Goal: Task Accomplishment & Management: Manage account settings

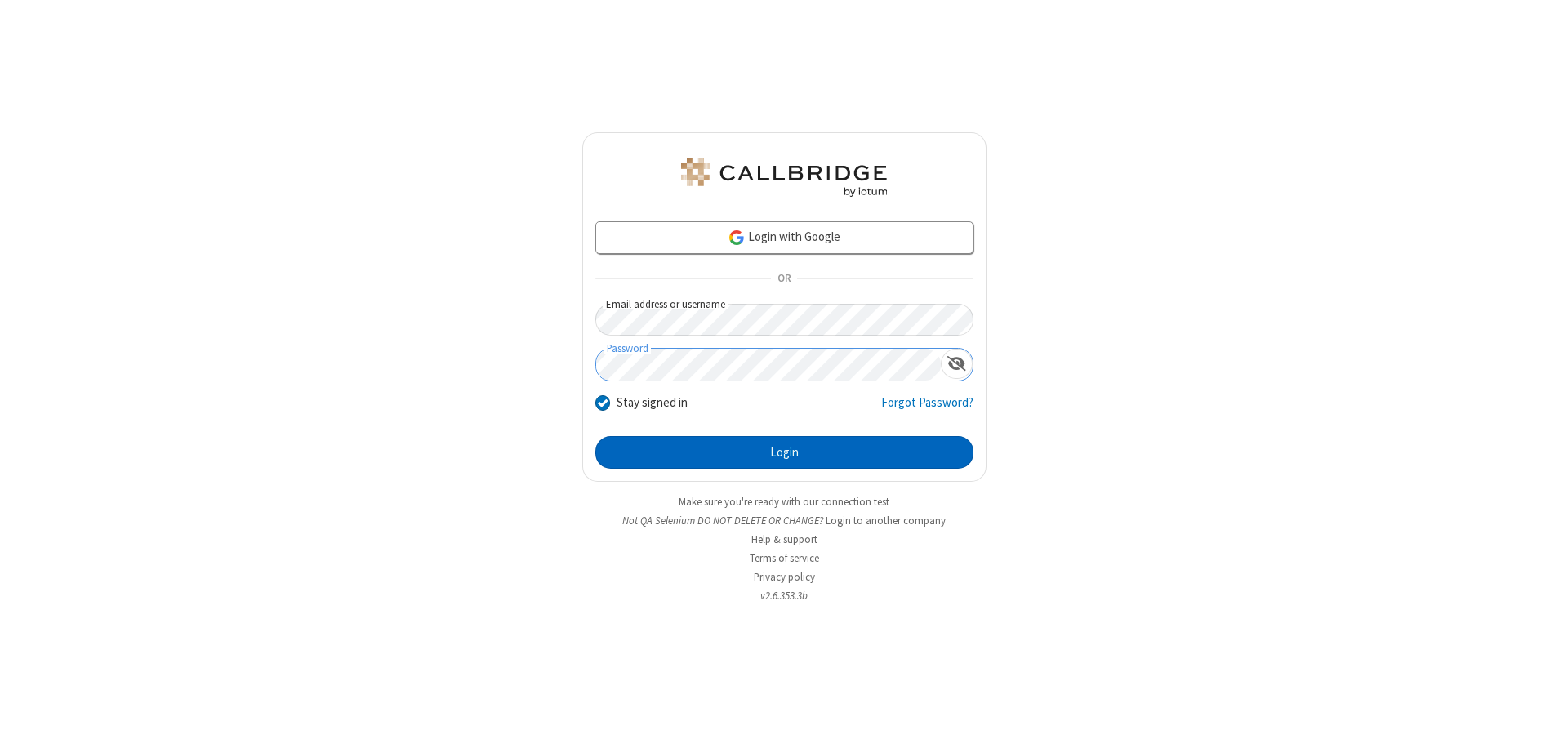
click at [784, 453] on button "Login" at bounding box center [785, 453] width 378 height 33
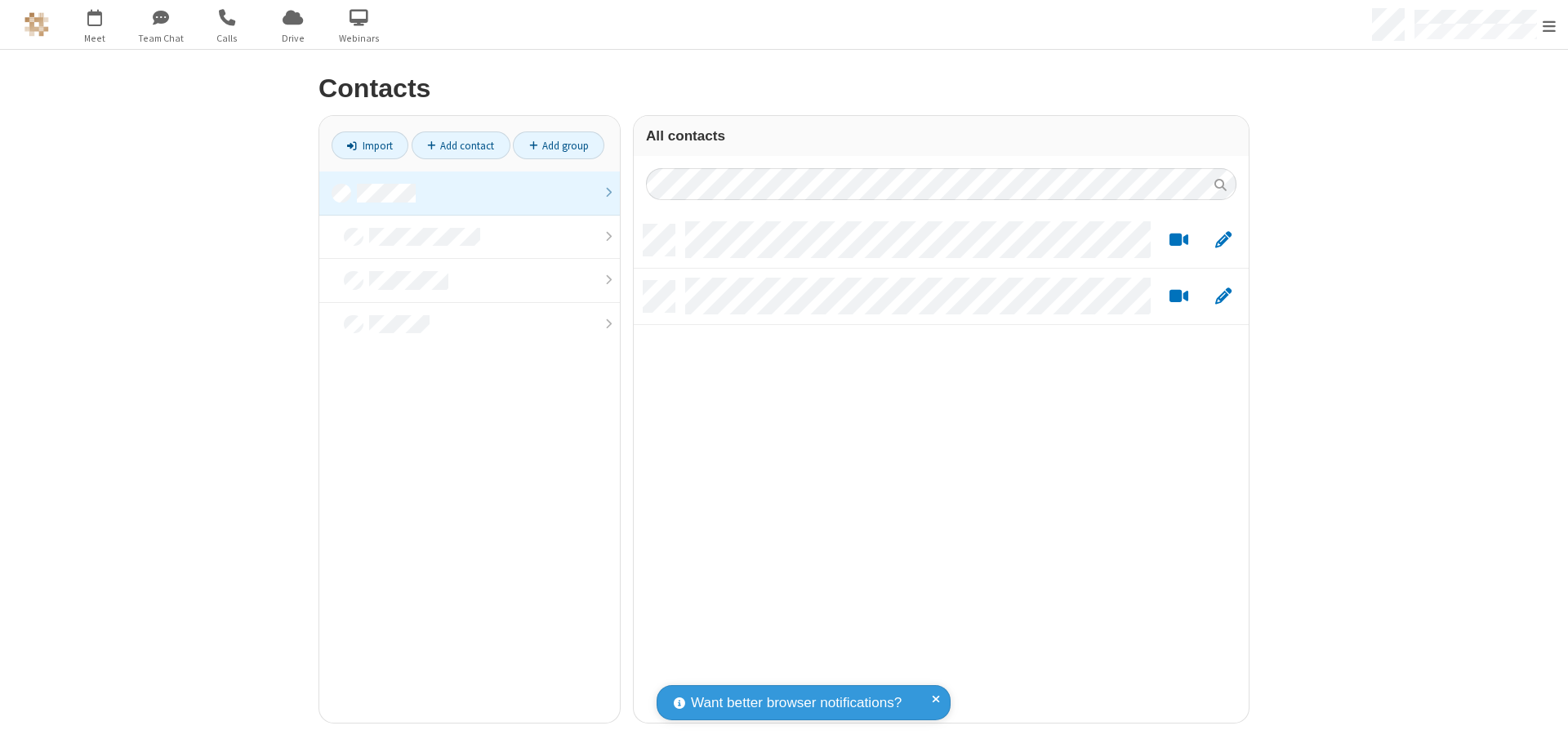
scroll to position [498, 603]
click at [470, 193] on link at bounding box center [469, 193] width 300 height 44
click at [370, 146] on link "Import" at bounding box center [369, 146] width 77 height 28
